Goal: Task Accomplishment & Management: Manage account settings

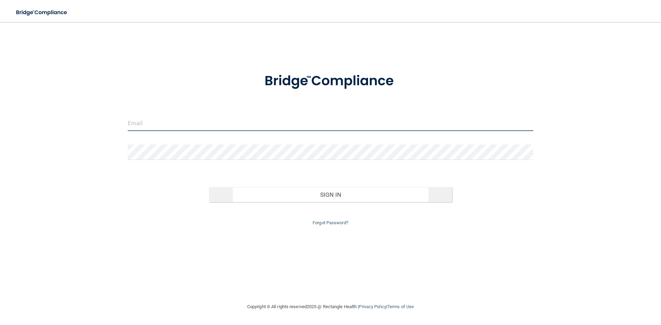
type input "[EMAIL_ADDRESS][DOMAIN_NAME]"
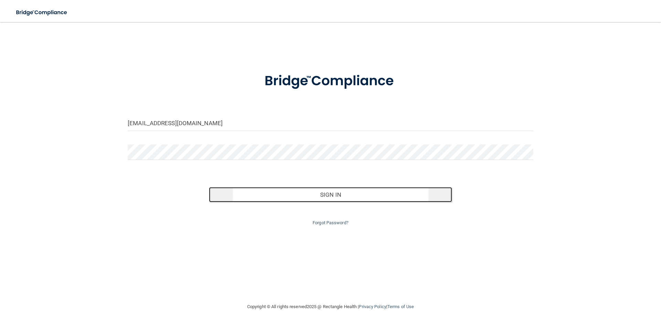
click at [315, 191] on button "Sign In" at bounding box center [330, 194] width 243 height 15
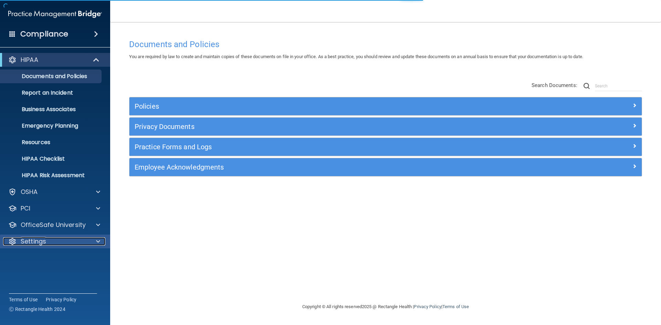
click at [94, 242] on div at bounding box center [97, 242] width 17 height 8
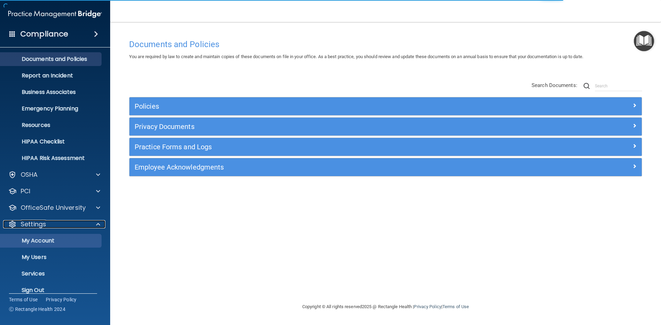
scroll to position [27, 0]
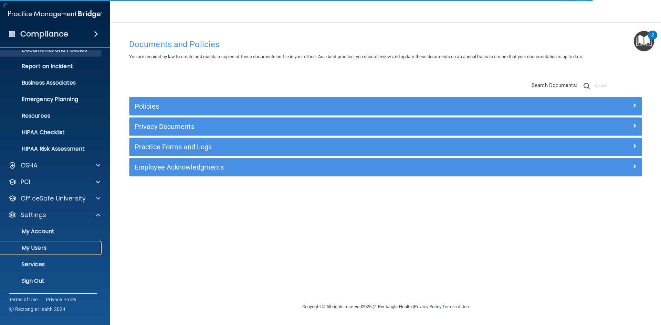
click at [39, 248] on p "My Users" at bounding box center [51, 248] width 94 height 7
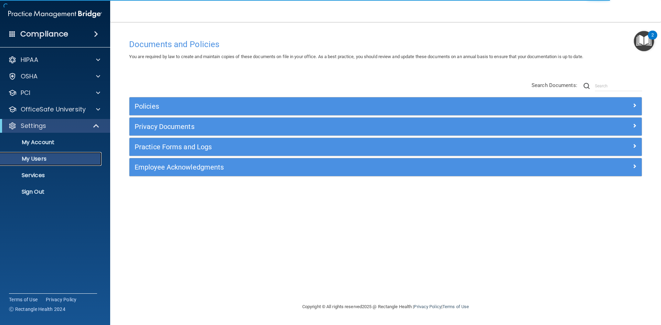
select select "20"
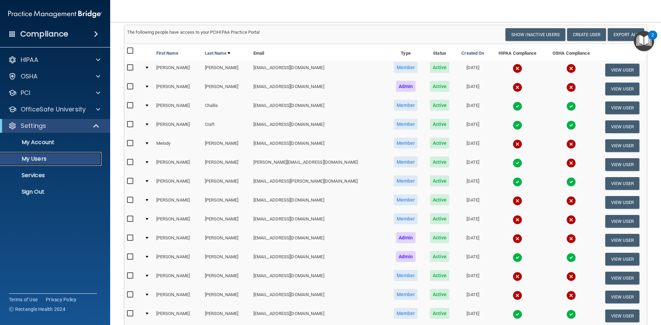
scroll to position [69, 0]
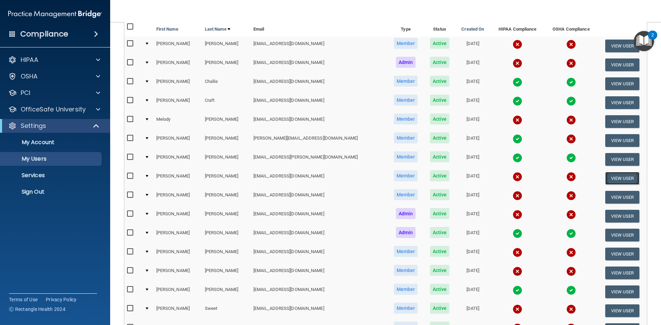
click at [614, 177] on button "View User" at bounding box center [622, 178] width 34 height 13
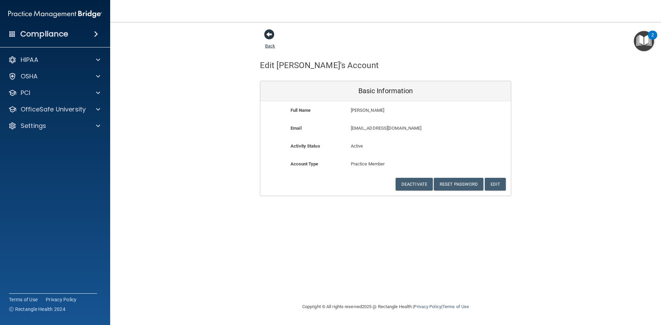
click at [267, 34] on span at bounding box center [269, 34] width 10 height 10
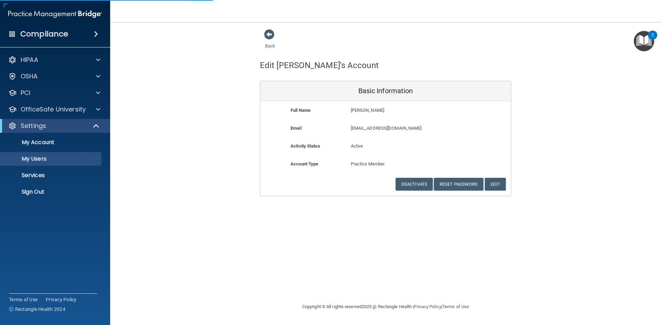
select select "20"
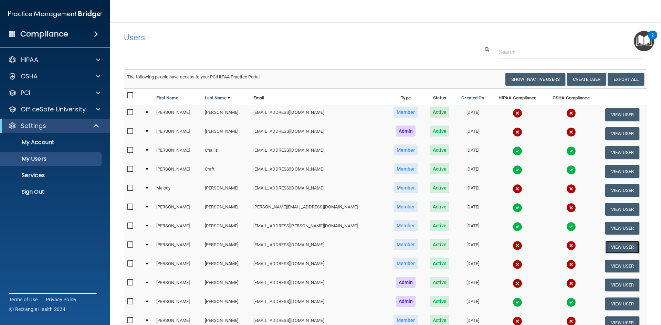
click at [615, 245] on button "View User" at bounding box center [622, 247] width 34 height 13
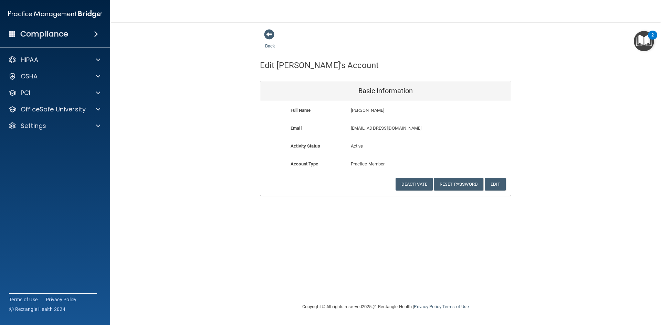
click at [262, 35] on div "Back" at bounding box center [281, 39] width 42 height 21
click at [269, 34] on span at bounding box center [269, 34] width 10 height 10
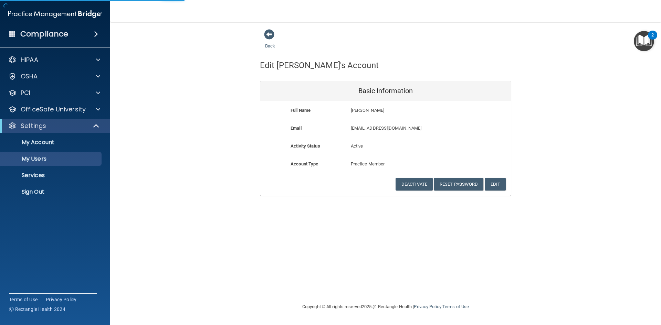
select select "20"
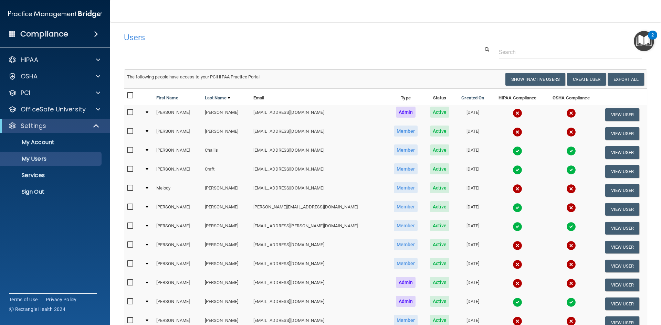
scroll to position [138, 0]
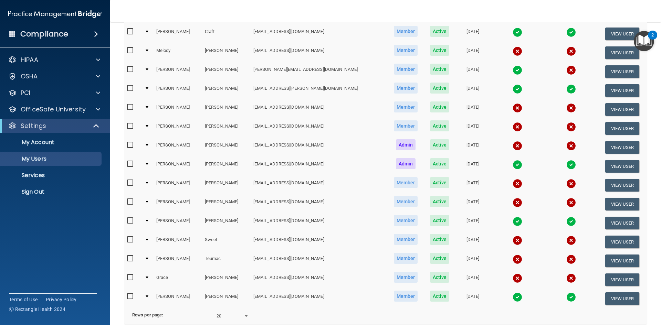
click at [650, 254] on main "Users Success! New user created. × Error! The user couldn't be created. × Succe…" at bounding box center [385, 173] width 551 height 303
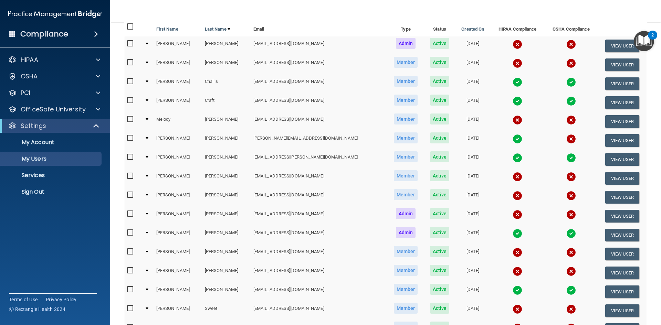
scroll to position [207, 0]
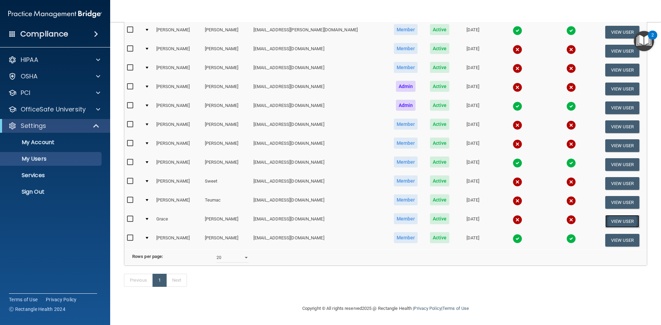
click at [611, 215] on button "View User" at bounding box center [622, 221] width 34 height 13
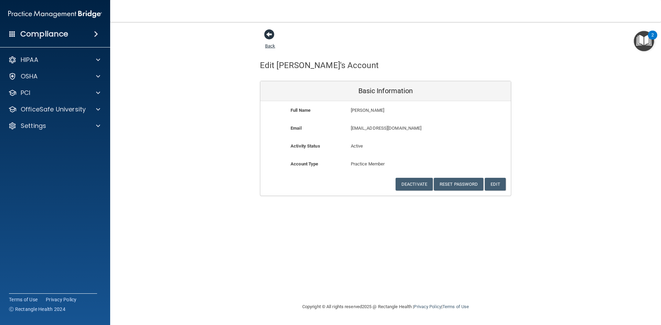
click at [272, 36] on span at bounding box center [269, 34] width 10 height 10
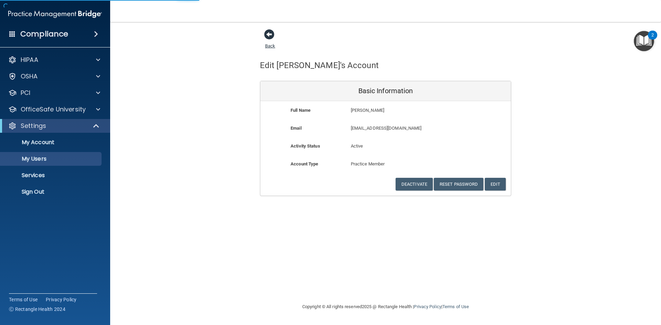
select select "20"
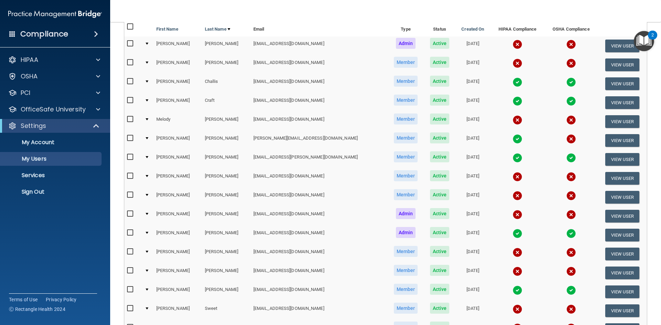
scroll to position [207, 0]
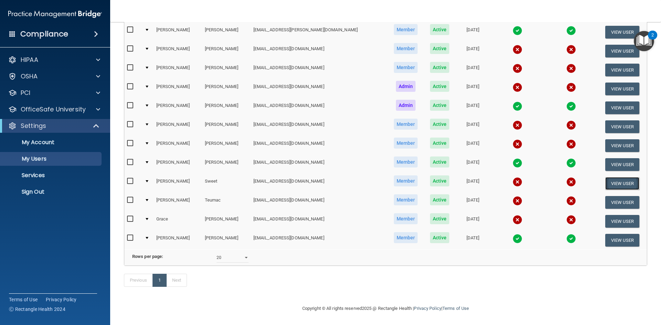
click at [611, 177] on button "View User" at bounding box center [622, 183] width 34 height 13
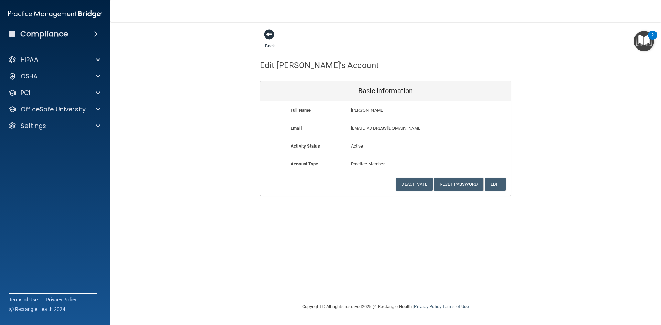
click at [267, 35] on span at bounding box center [269, 34] width 10 height 10
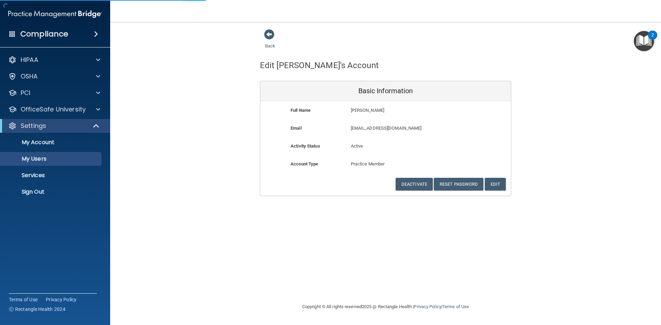
select select "20"
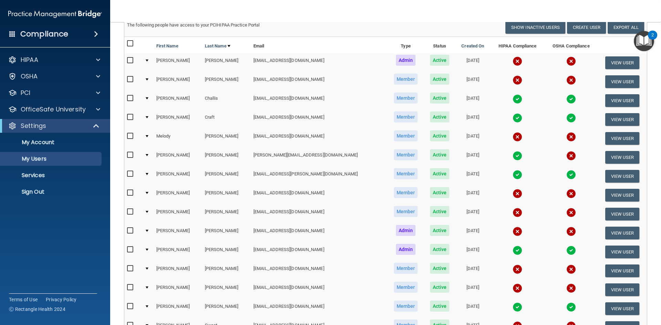
scroll to position [69, 0]
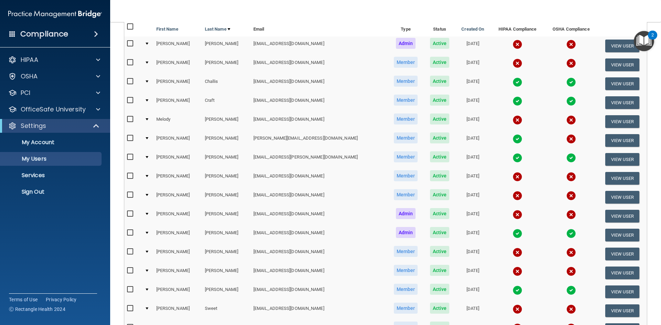
click at [130, 176] on input "checkbox" at bounding box center [131, 177] width 8 height 6
checkbox input "true"
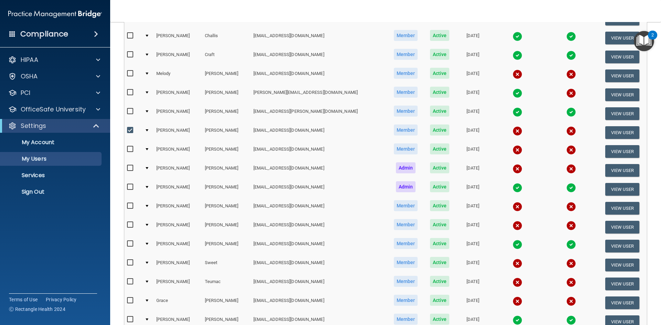
scroll to position [138, 0]
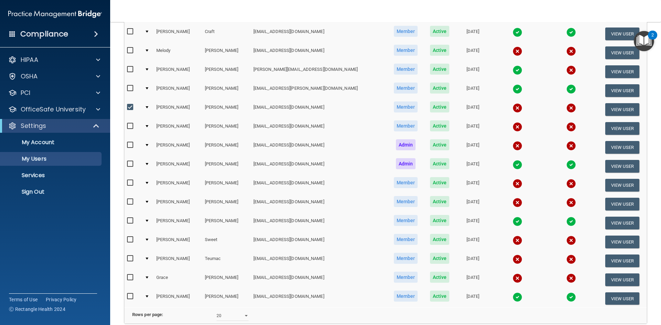
click at [129, 237] on input "checkbox" at bounding box center [131, 240] width 8 height 6
checkbox input "true"
click at [130, 276] on input "checkbox" at bounding box center [131, 278] width 8 height 6
checkbox input "true"
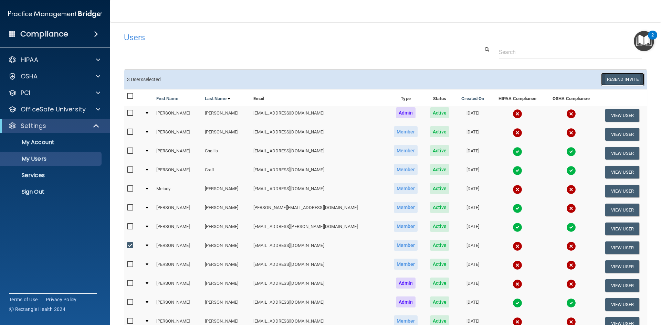
click at [619, 83] on button "Resend Invite" at bounding box center [622, 79] width 43 height 13
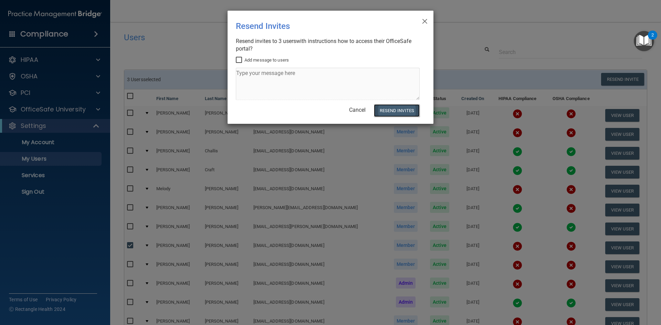
click at [404, 110] on button "Resend Invites" at bounding box center [397, 110] width 46 height 13
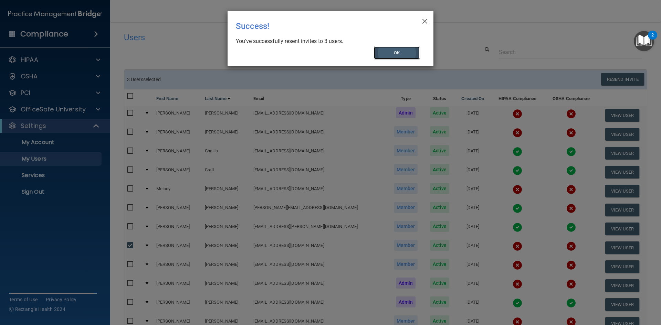
click at [403, 55] on button "OK" at bounding box center [397, 52] width 46 height 13
